Goal: Task Accomplishment & Management: Manage account settings

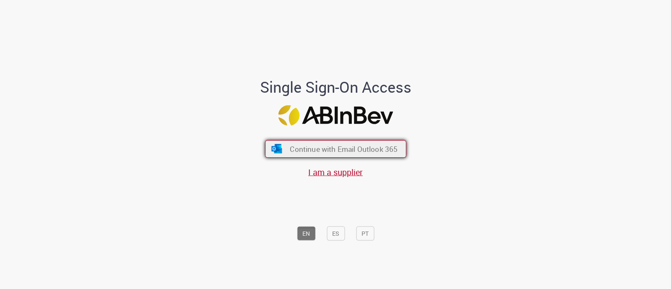
click at [334, 149] on span "Continue with Email Outlook 365" at bounding box center [344, 149] width 108 height 10
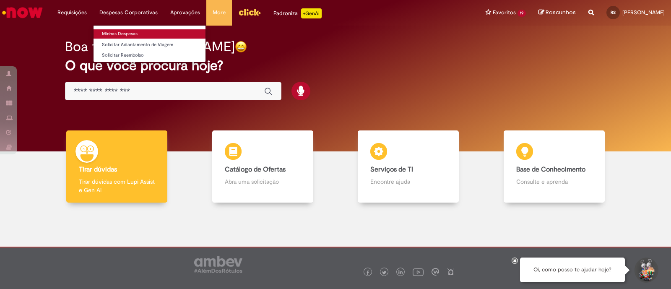
click at [125, 35] on link "Minhas Despesas" at bounding box center [149, 33] width 112 height 9
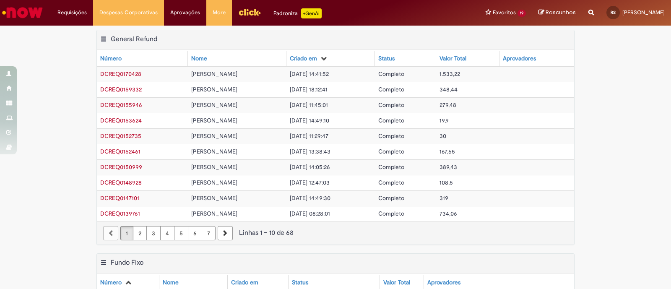
click at [76, 133] on div "Exportar como PDF Exportar como Excel Exportar como CSV General Refund Tabela -…" at bounding box center [335, 141] width 671 height 223
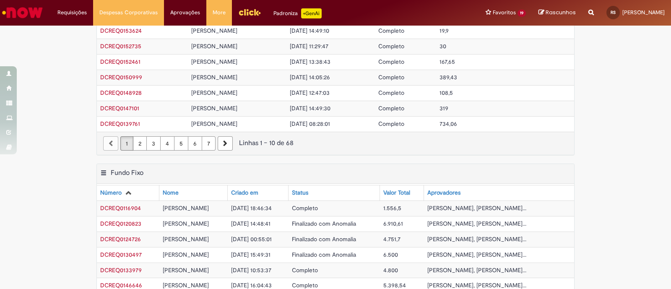
scroll to position [209, 0]
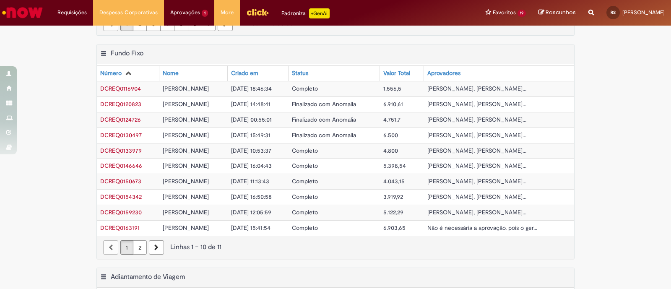
drag, startPoint x: 48, startPoint y: 62, endPoint x: 50, endPoint y: 5, distance: 56.6
click at [48, 56] on div "Exportar como PDF Exportar como Excel Exportar como CSV Fundo Fixo Tabela - Pág…" at bounding box center [335, 155] width 671 height 223
